Goal: Information Seeking & Learning: Learn about a topic

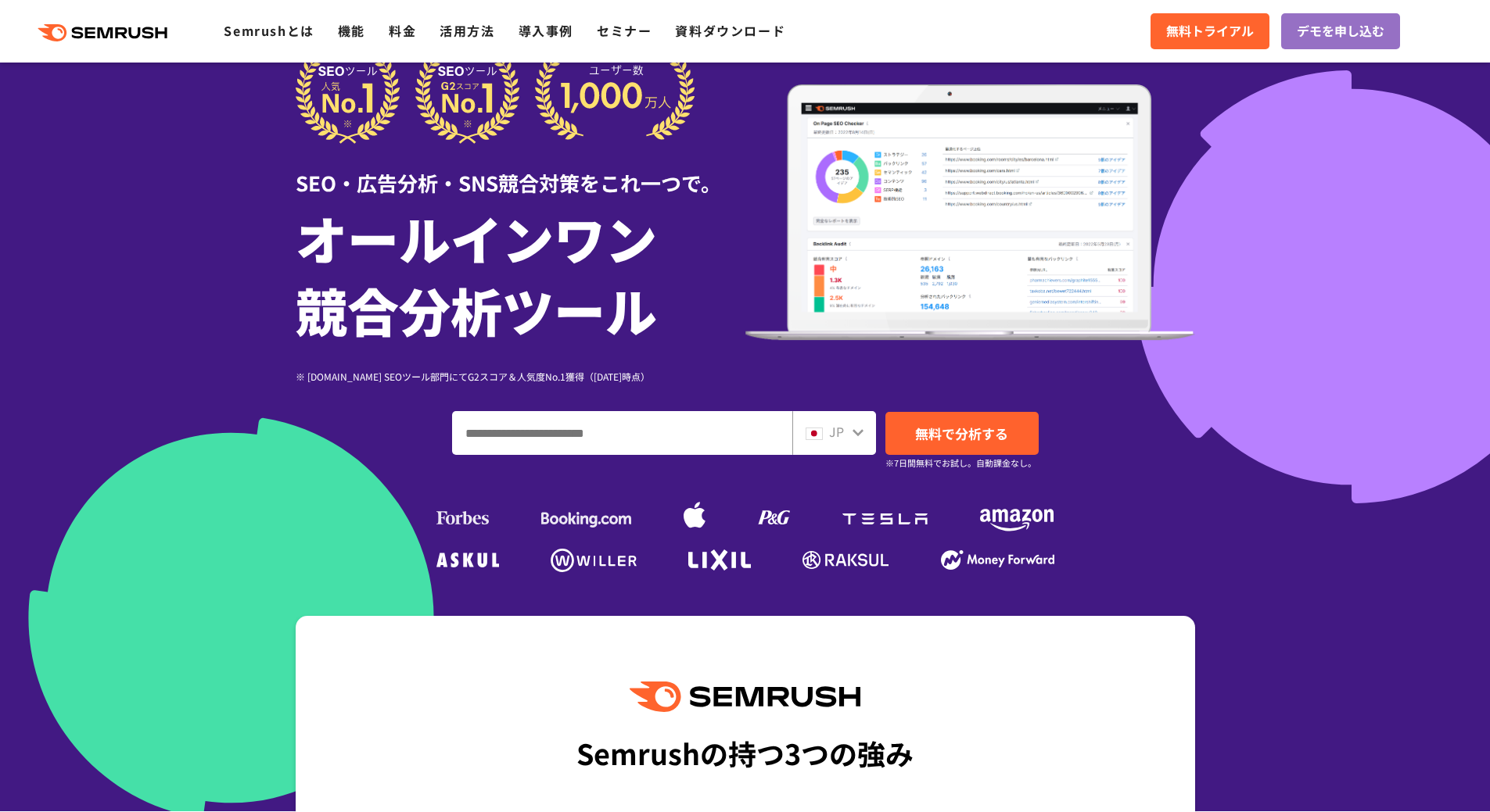
scroll to position [78, 0]
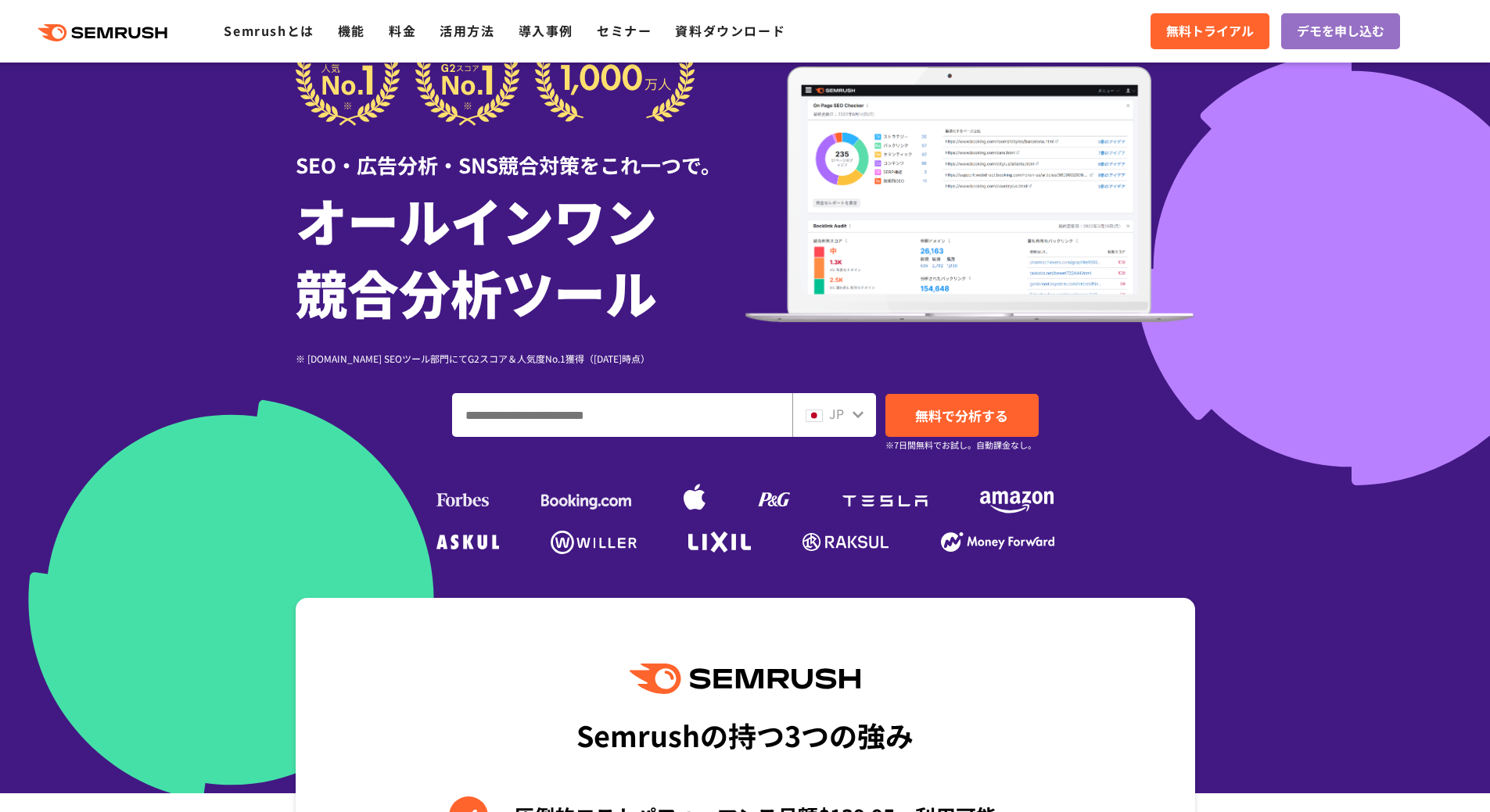
click at [658, 419] on input "ドメイン、キーワードまたはURLを入力してください" at bounding box center [621, 415] width 338 height 42
type input "*******"
click at [975, 408] on span "無料で分析する" at bounding box center [961, 415] width 93 height 20
click at [855, 419] on icon at bounding box center [857, 414] width 12 height 12
drag, startPoint x: 470, startPoint y: 418, endPoint x: 388, endPoint y: 419, distance: 82.0
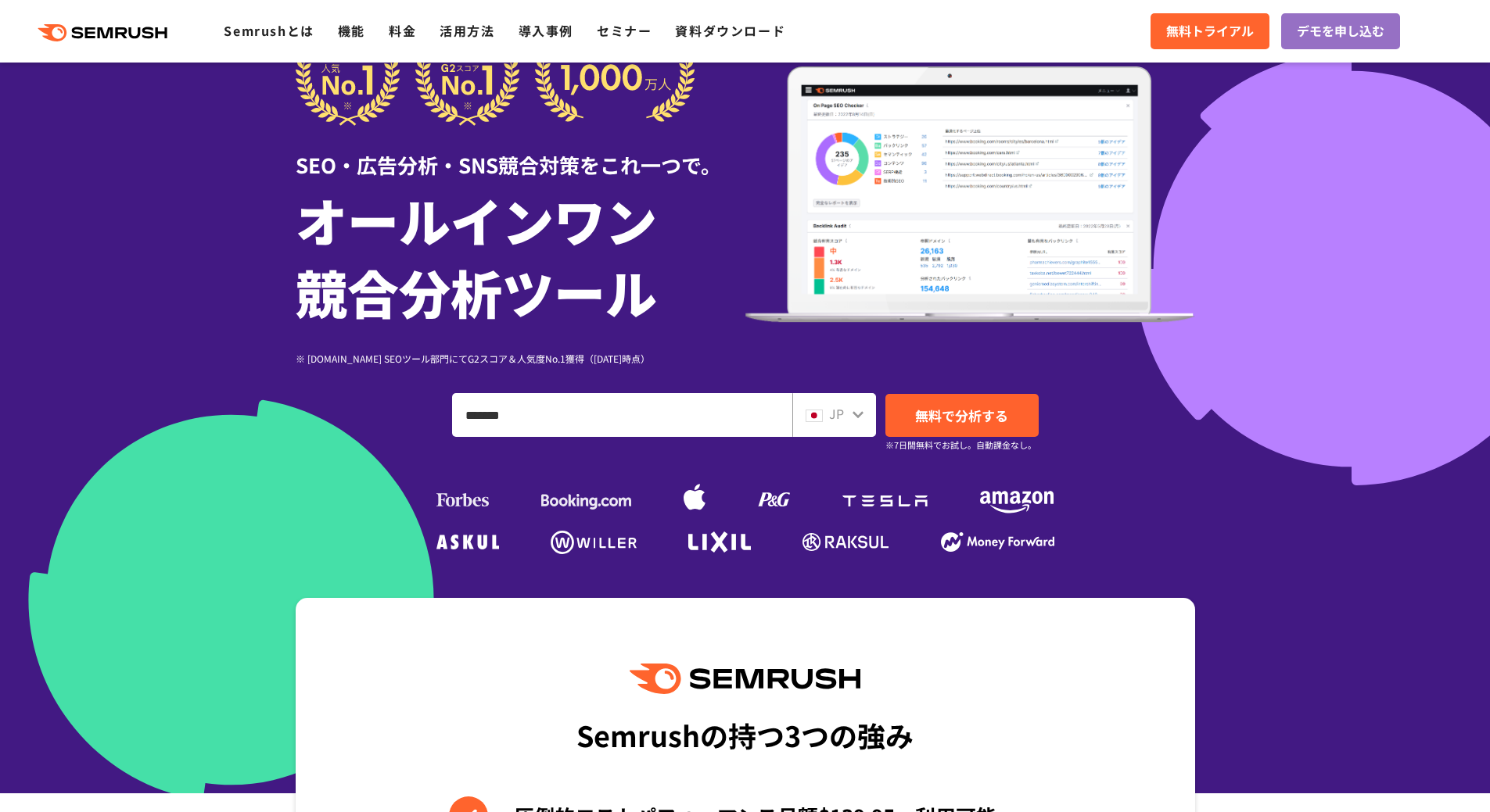
click at [388, 419] on div "******* JP 無料で分析する ※7日間無料でお試し。自動課金なし。" at bounding box center [746, 415] width 900 height 44
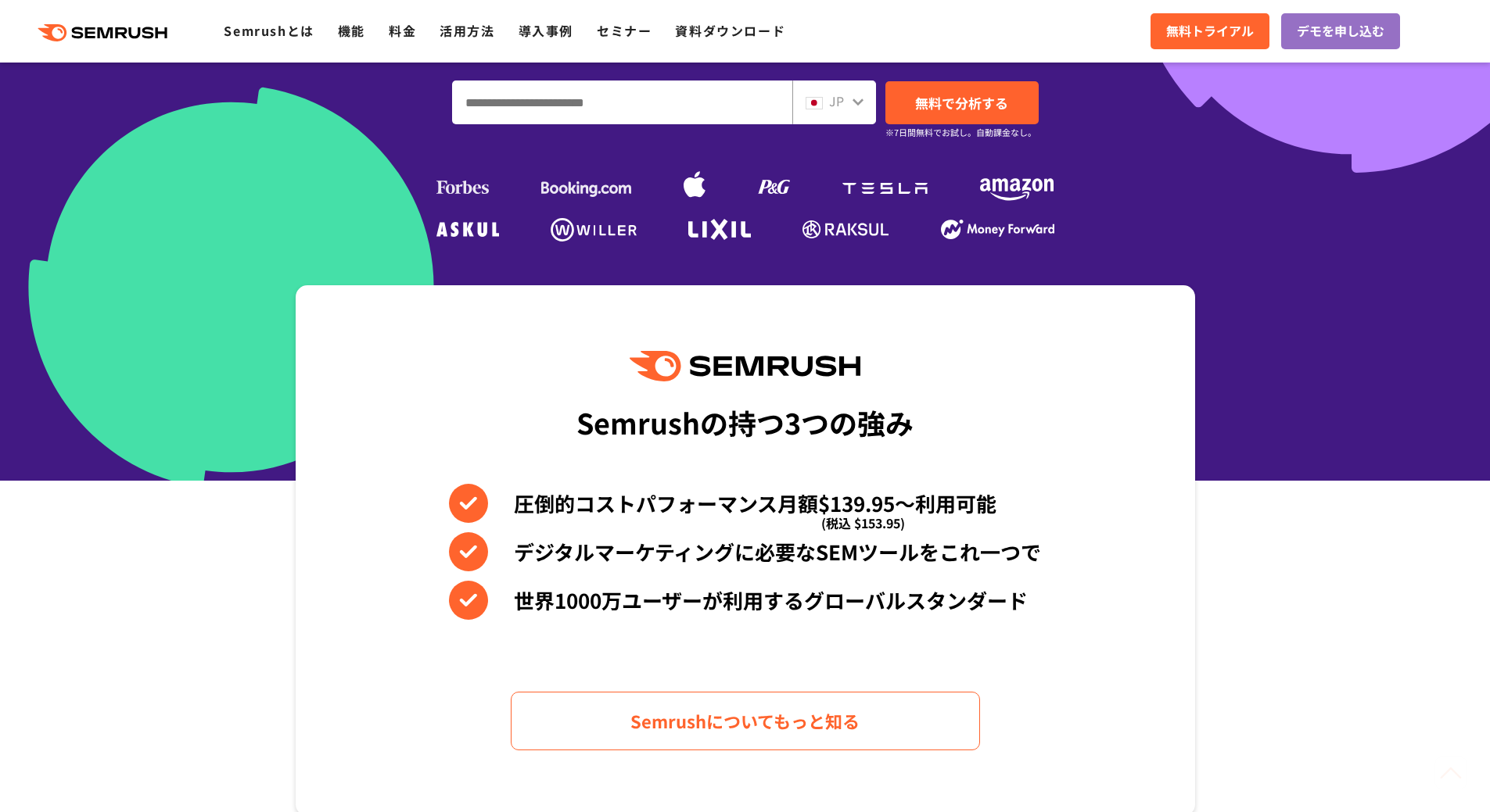
scroll to position [469, 0]
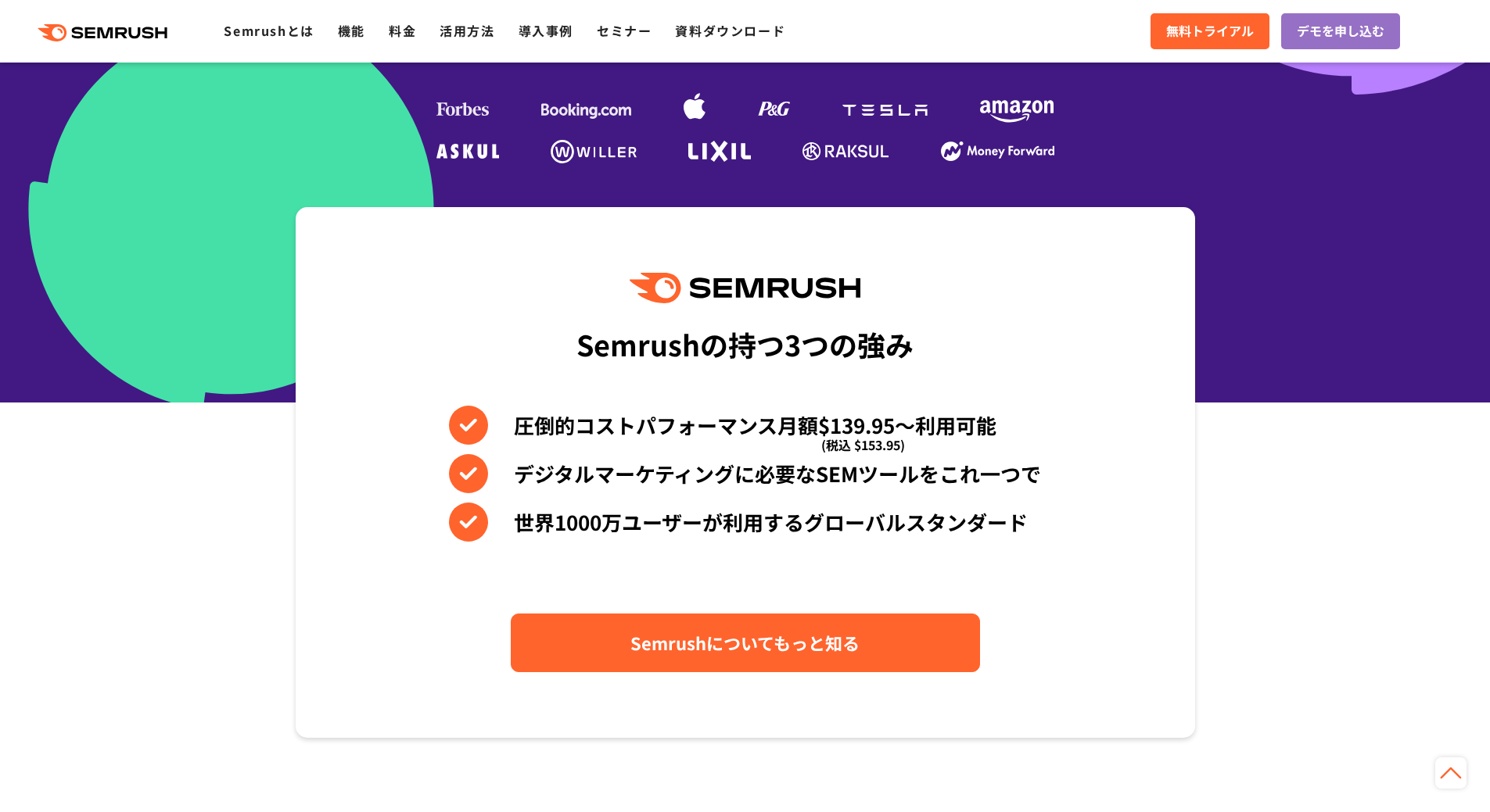
click at [646, 642] on span "Semrushについてもっと知る" at bounding box center [745, 642] width 230 height 27
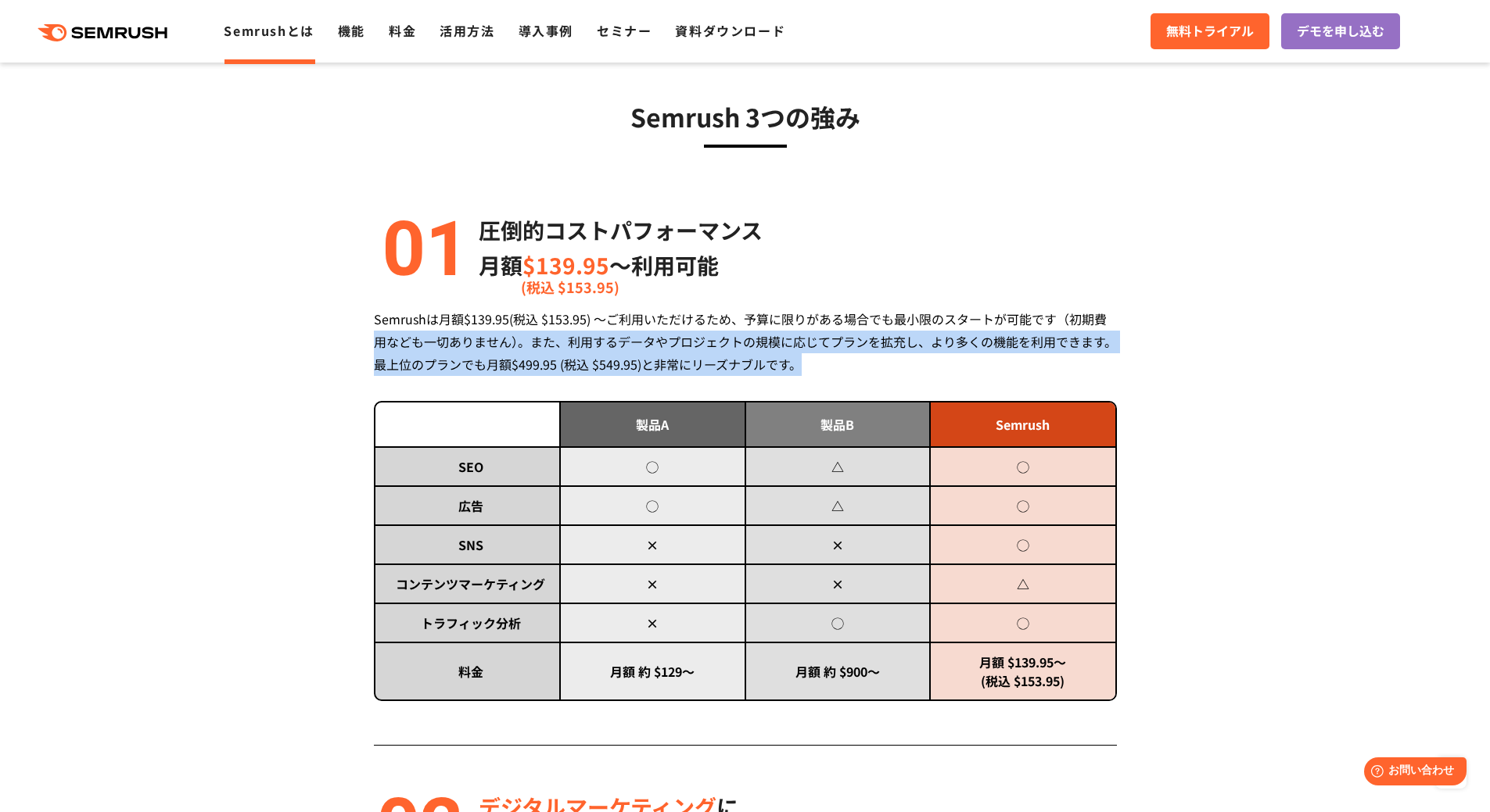
drag, startPoint x: 348, startPoint y: 329, endPoint x: 1210, endPoint y: 430, distance: 867.9
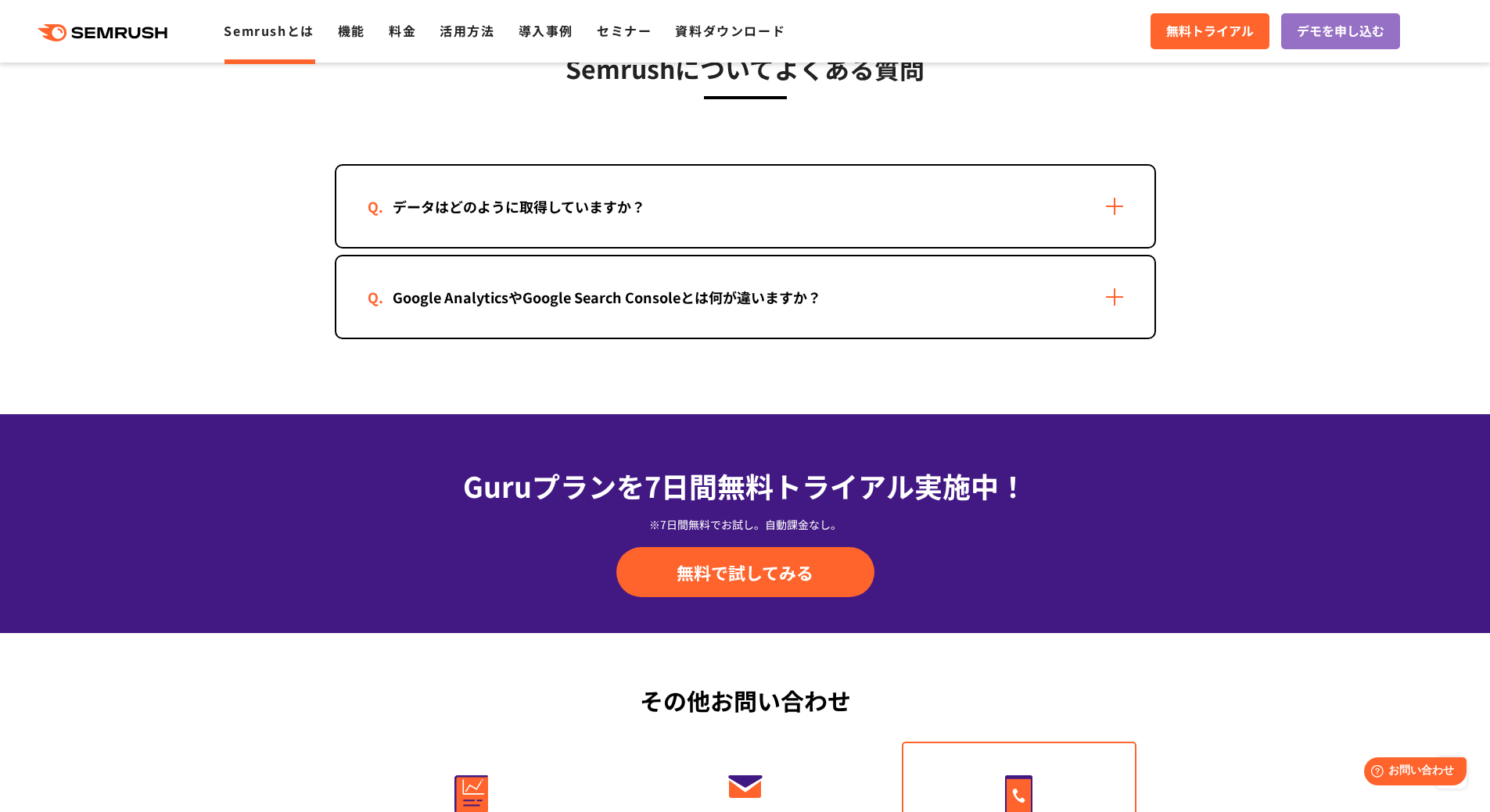
scroll to position [3187, 0]
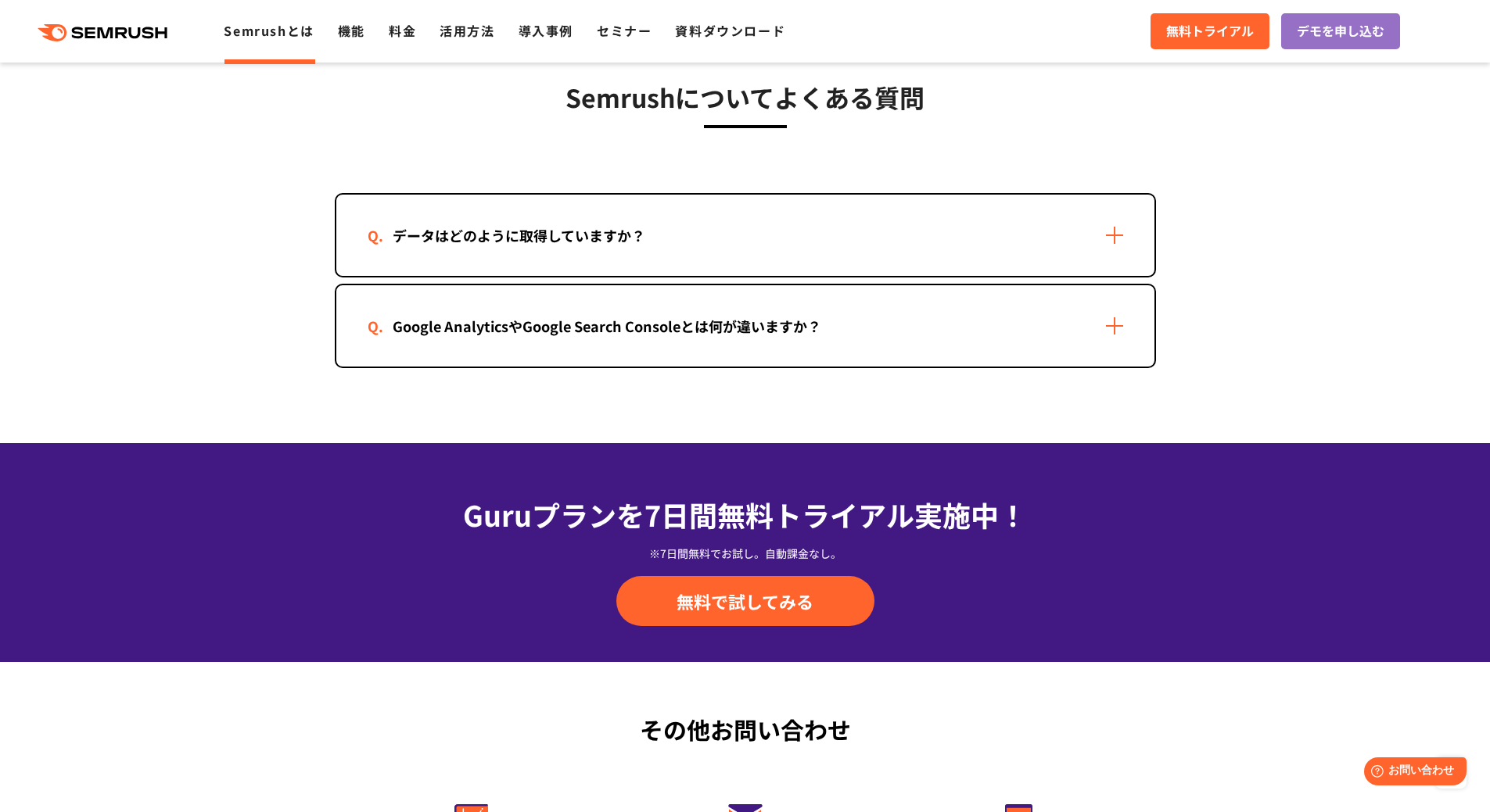
click at [1110, 250] on div "データはどのように取得していますか？" at bounding box center [745, 235] width 818 height 81
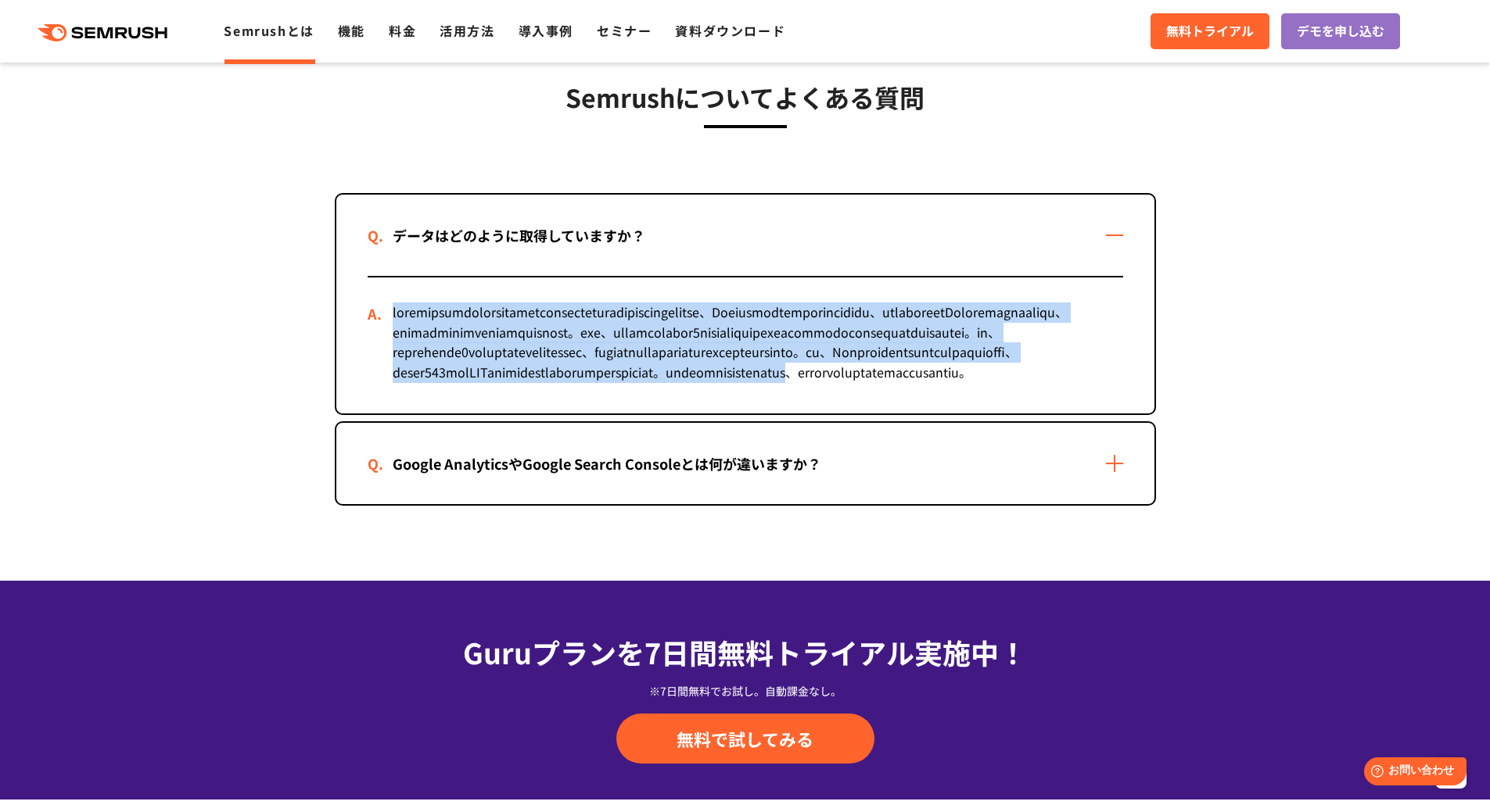
drag, startPoint x: 320, startPoint y: 284, endPoint x: 886, endPoint y: 414, distance: 580.7
click at [881, 414] on div "Semrushについてよくある質問 データはどのように取得していますか？ Google AnalyticsやGoogle Search Consoleとは何が…" at bounding box center [746, 291] width 853 height 428
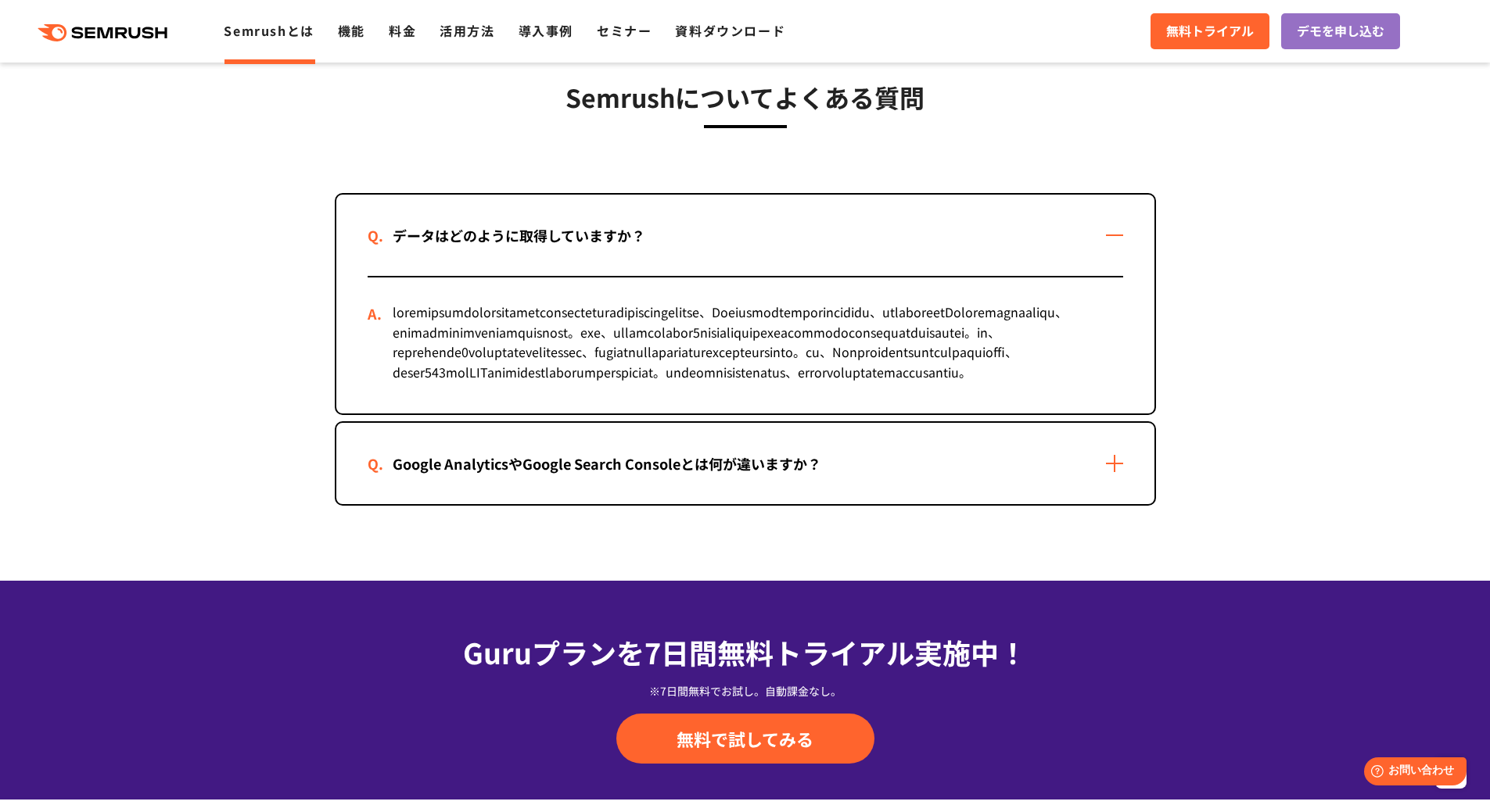
click at [909, 504] on div "Google AnalyticsやGoogle Search Consoleとは何が違いますか？" at bounding box center [745, 464] width 818 height 81
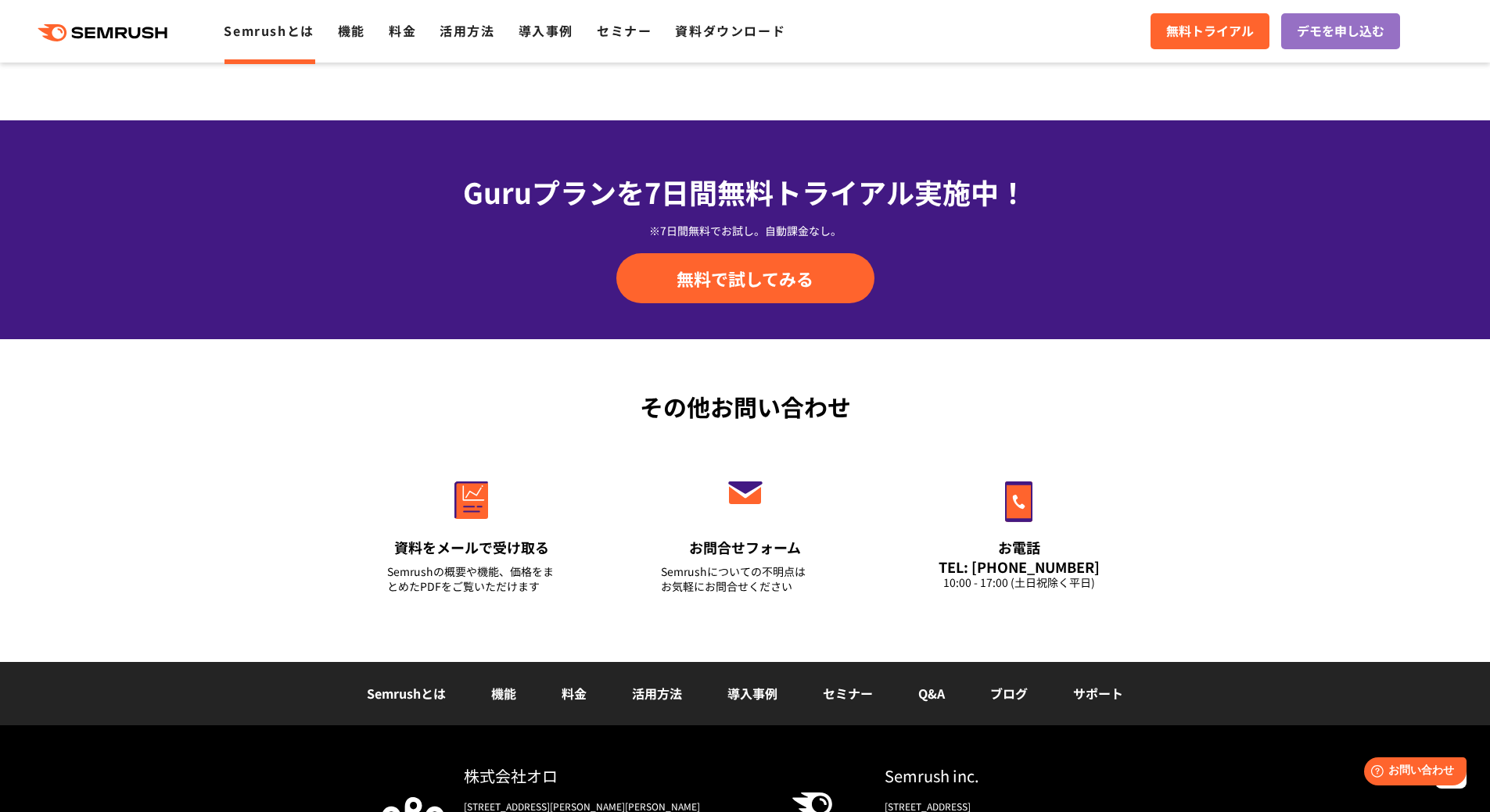
scroll to position [4033, 0]
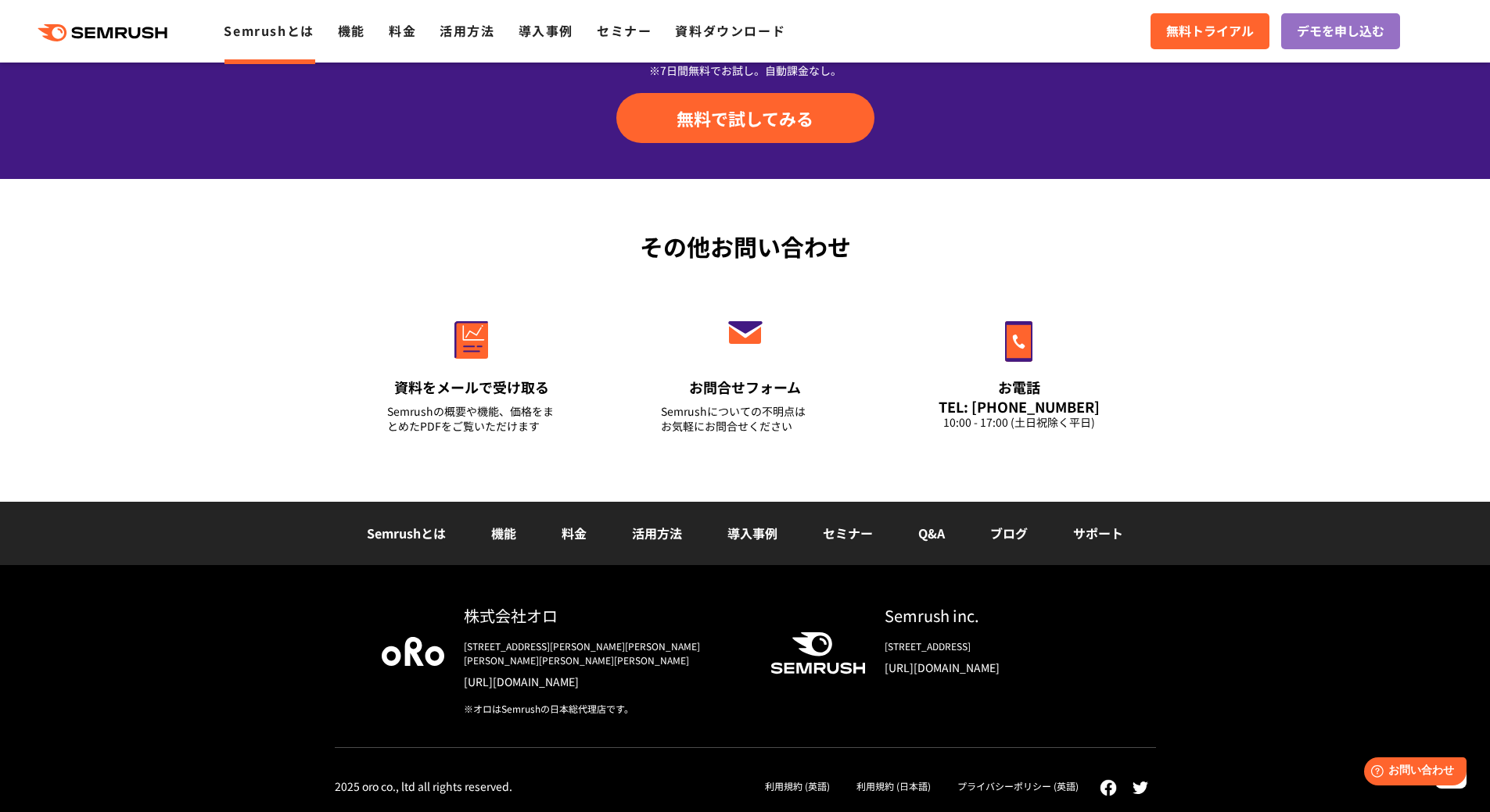
click at [923, 542] on link "Q&A" at bounding box center [931, 533] width 26 height 19
click at [748, 539] on link "導入事例" at bounding box center [752, 533] width 50 height 19
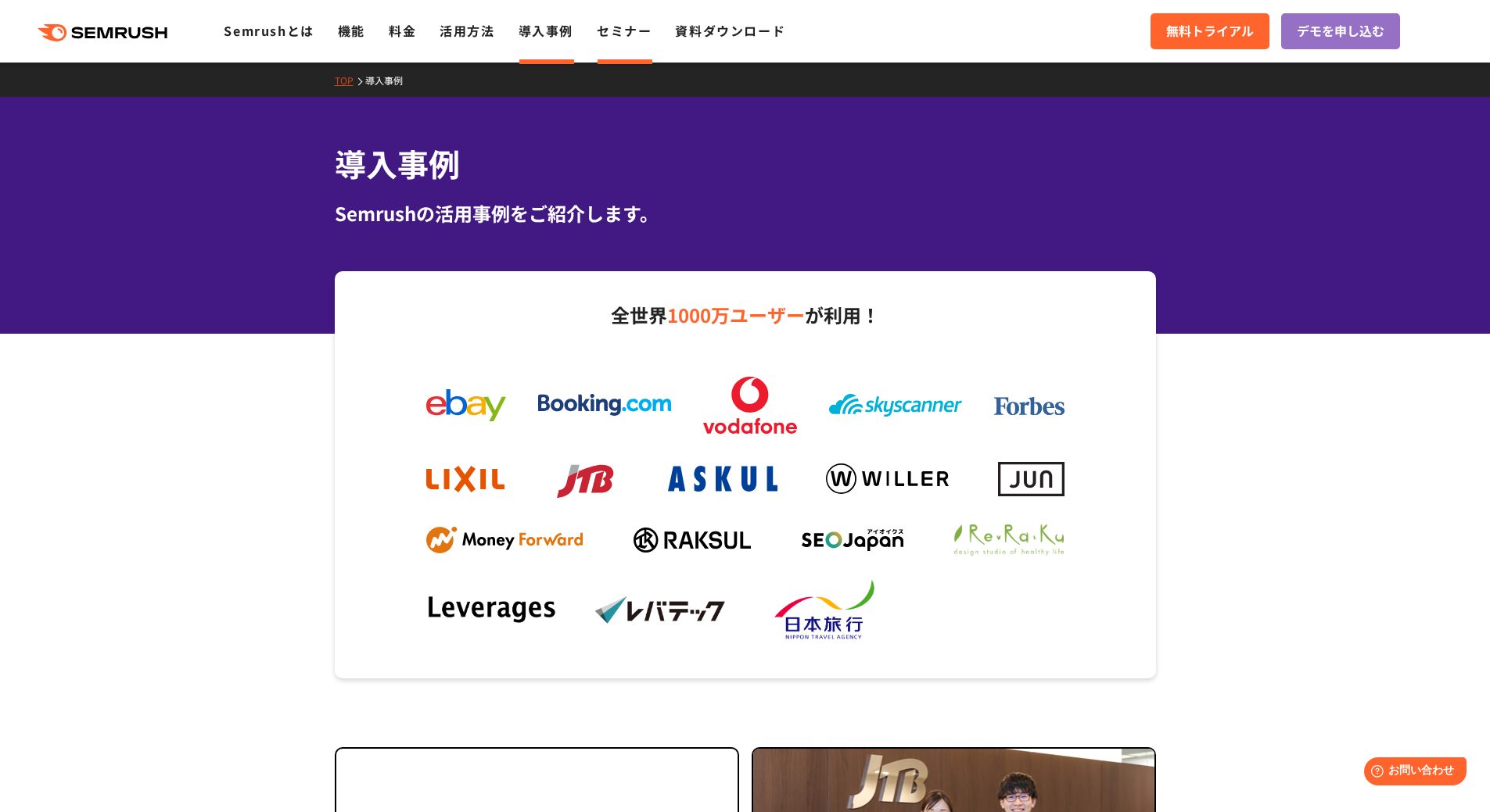
click at [641, 37] on link "セミナー" at bounding box center [624, 31] width 54 height 19
click at [634, 33] on link "セミナー" at bounding box center [624, 31] width 54 height 19
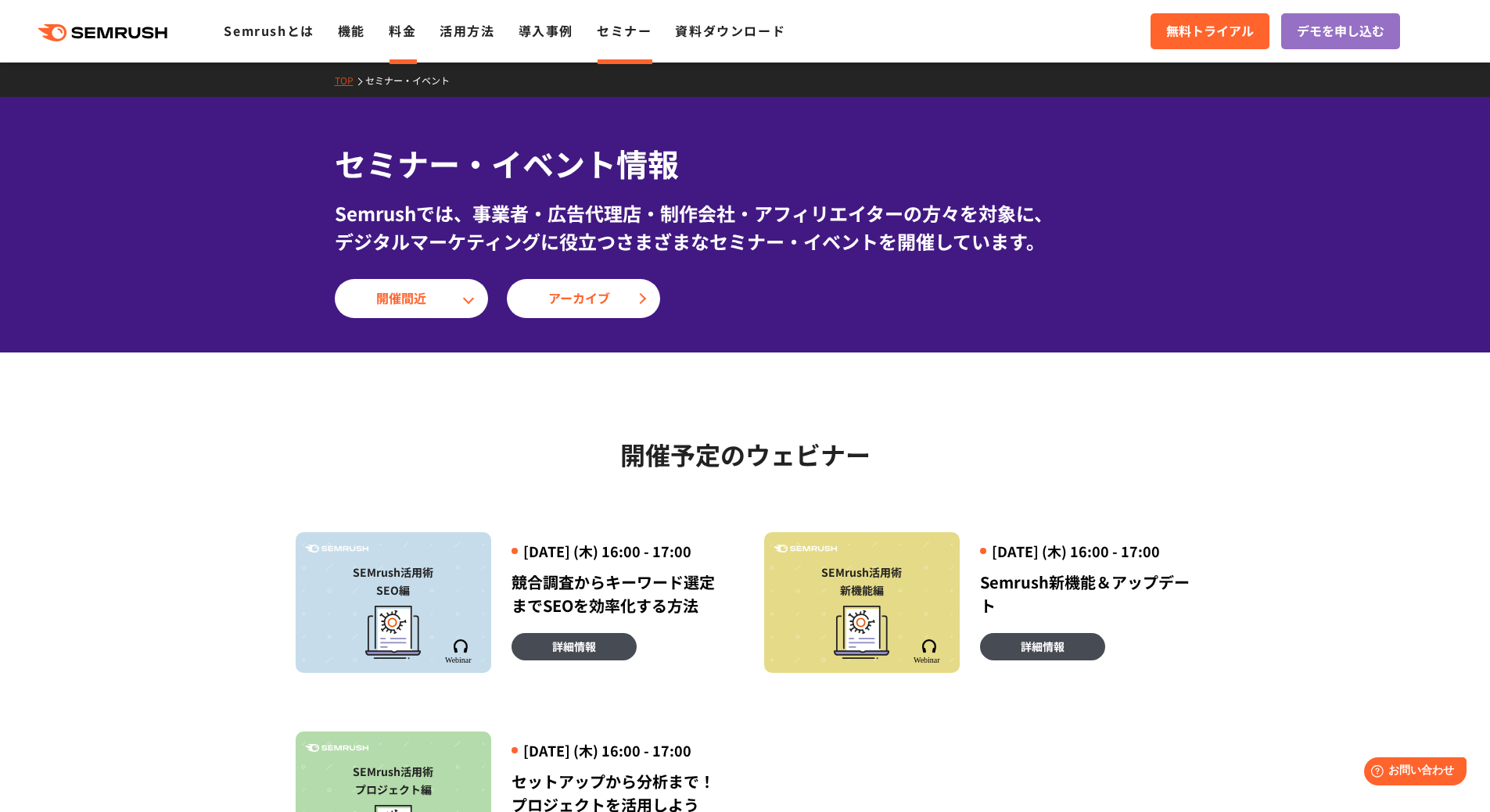
click at [397, 33] on link "料金" at bounding box center [402, 31] width 27 height 19
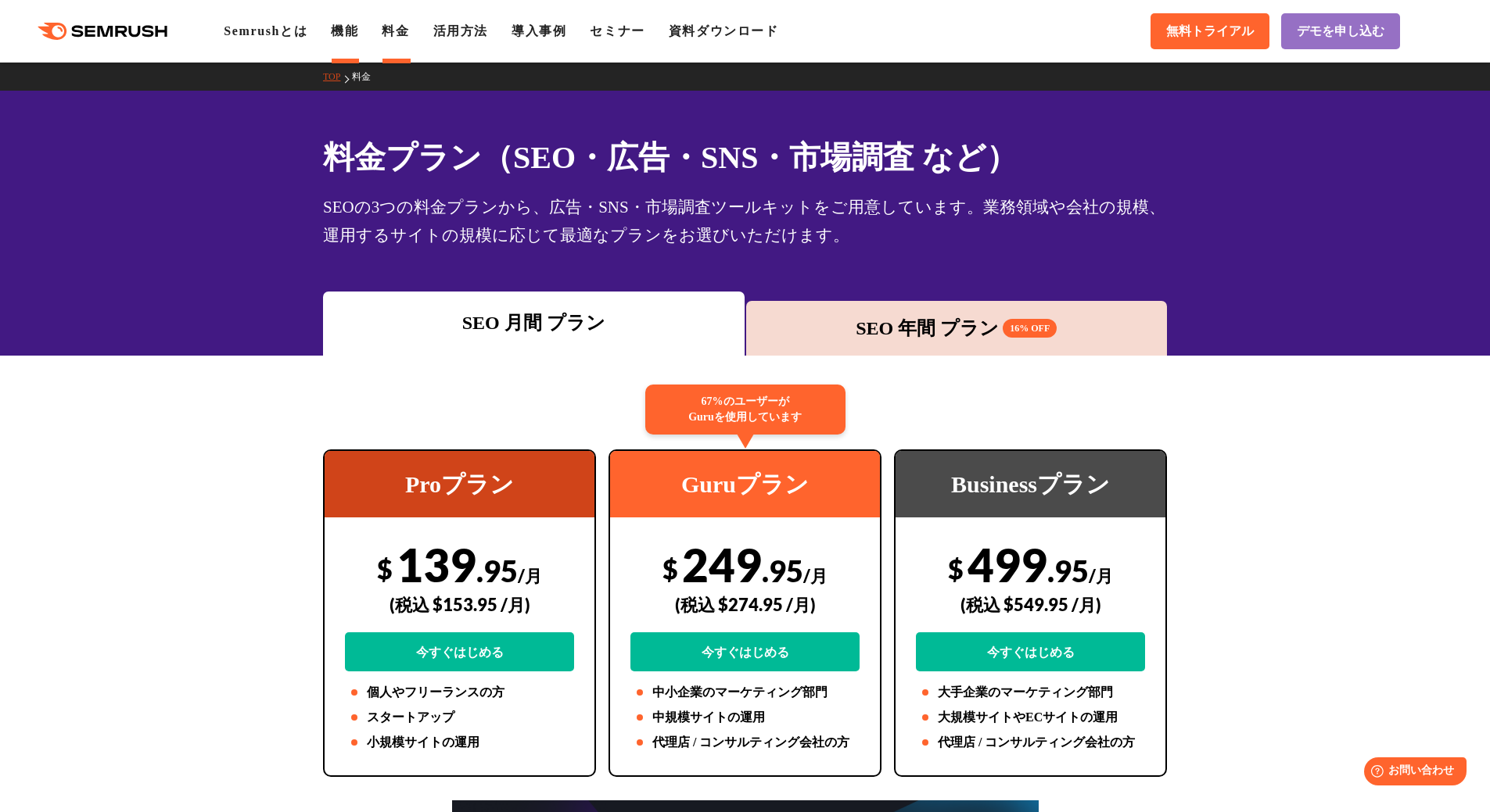
click at [348, 36] on link "機能" at bounding box center [344, 31] width 27 height 13
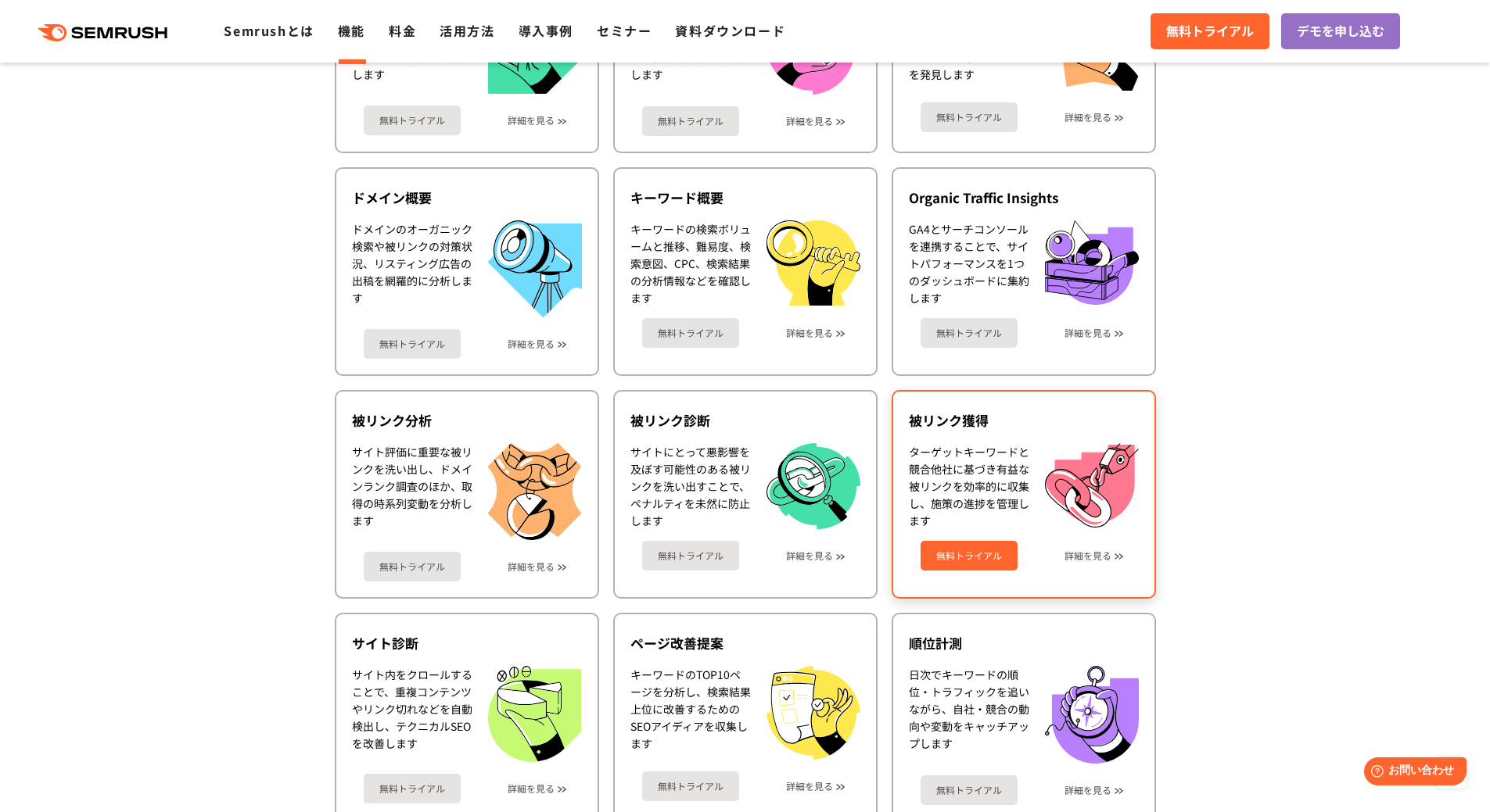
scroll to position [547, 0]
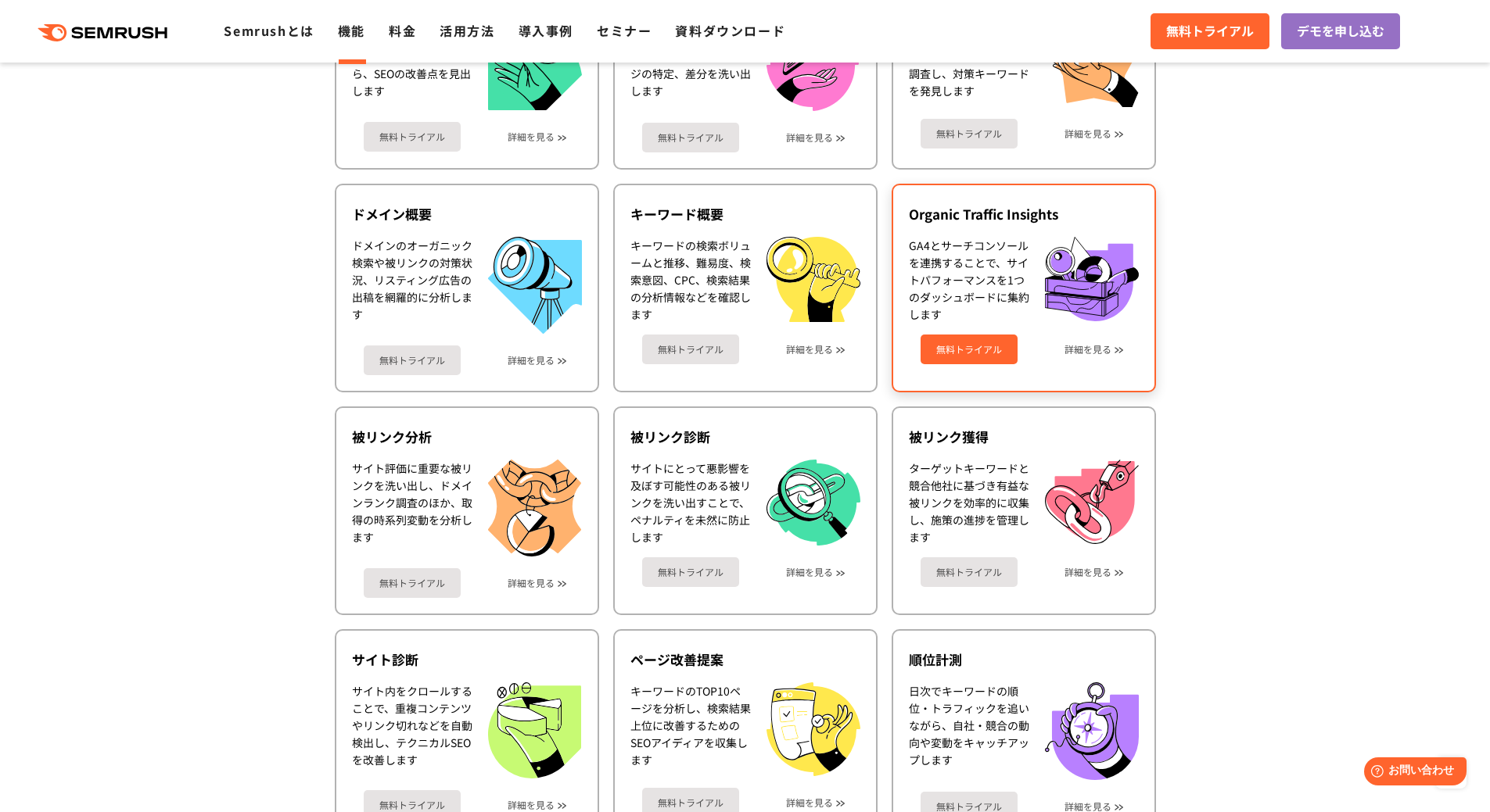
click at [980, 347] on link "無料トライアル" at bounding box center [969, 349] width 97 height 30
